Goal: Information Seeking & Learning: Learn about a topic

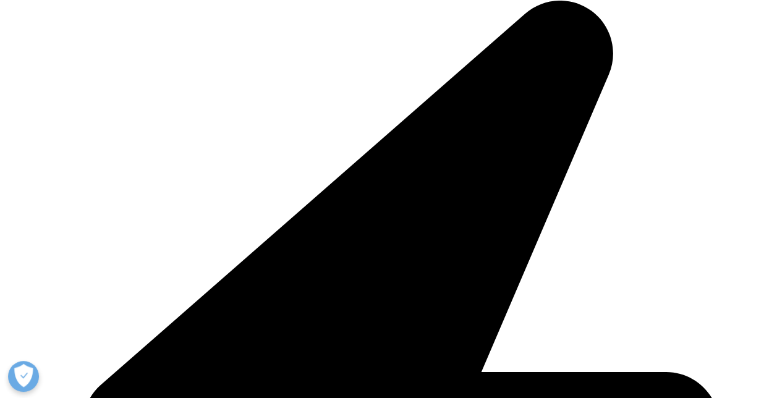
scroll to position [309, 0]
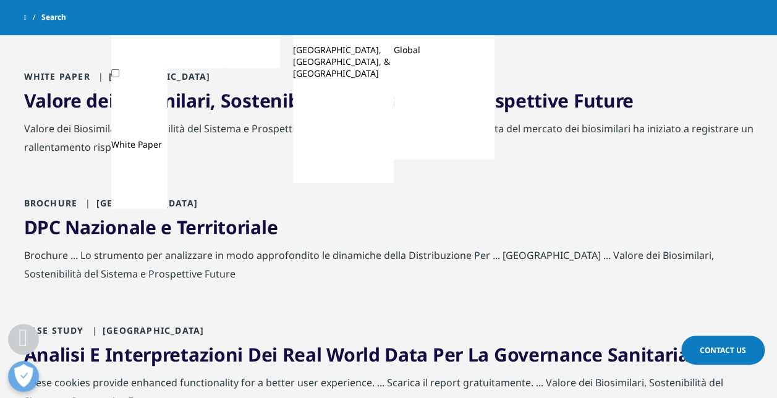
scroll to position [247, 0]
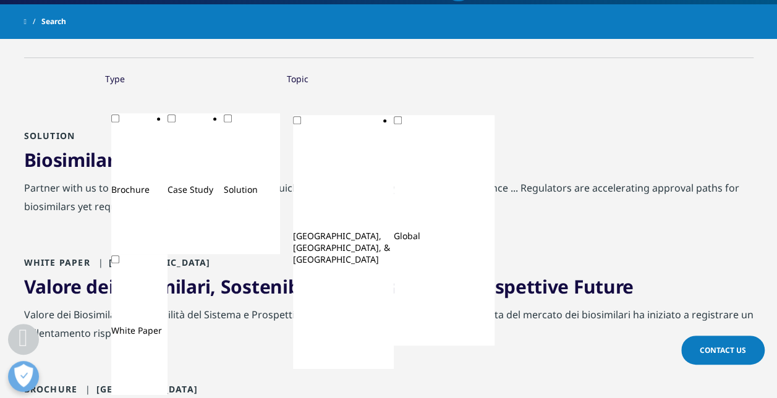
click at [128, 166] on div "Biosimilars" at bounding box center [388, 163] width 729 height 31
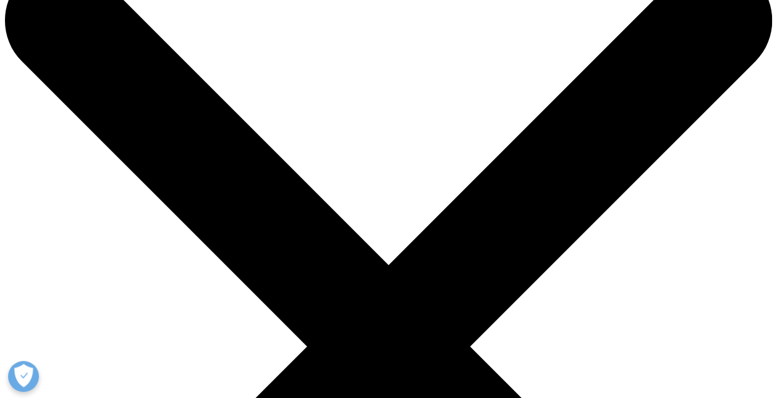
scroll to position [124, 0]
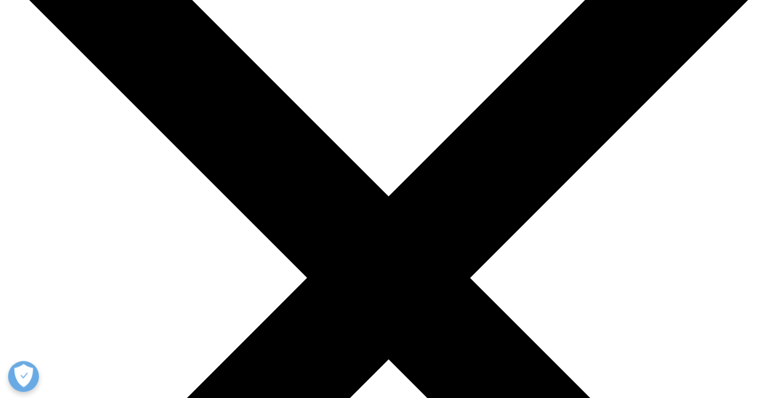
drag, startPoint x: 137, startPoint y: 281, endPoint x: 15, endPoint y: 174, distance: 162.5
drag, startPoint x: 15, startPoint y: 174, endPoint x: 45, endPoint y: 182, distance: 30.9
copy p "Partner with us to develop biosimilar products more quickly and cost-effectivel…"
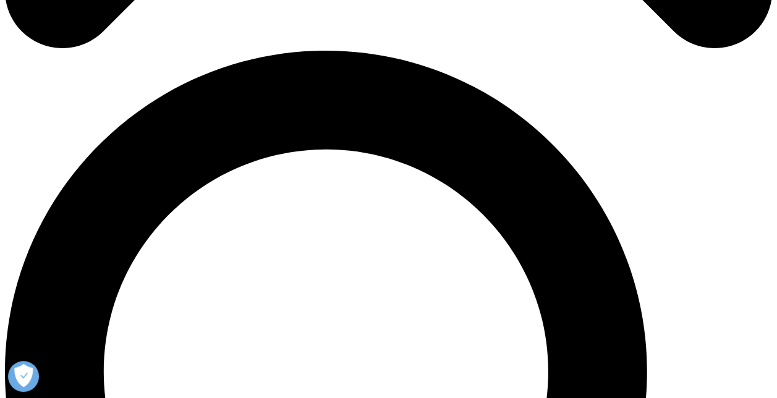
scroll to position [742, 0]
